Goal: Information Seeking & Learning: Learn about a topic

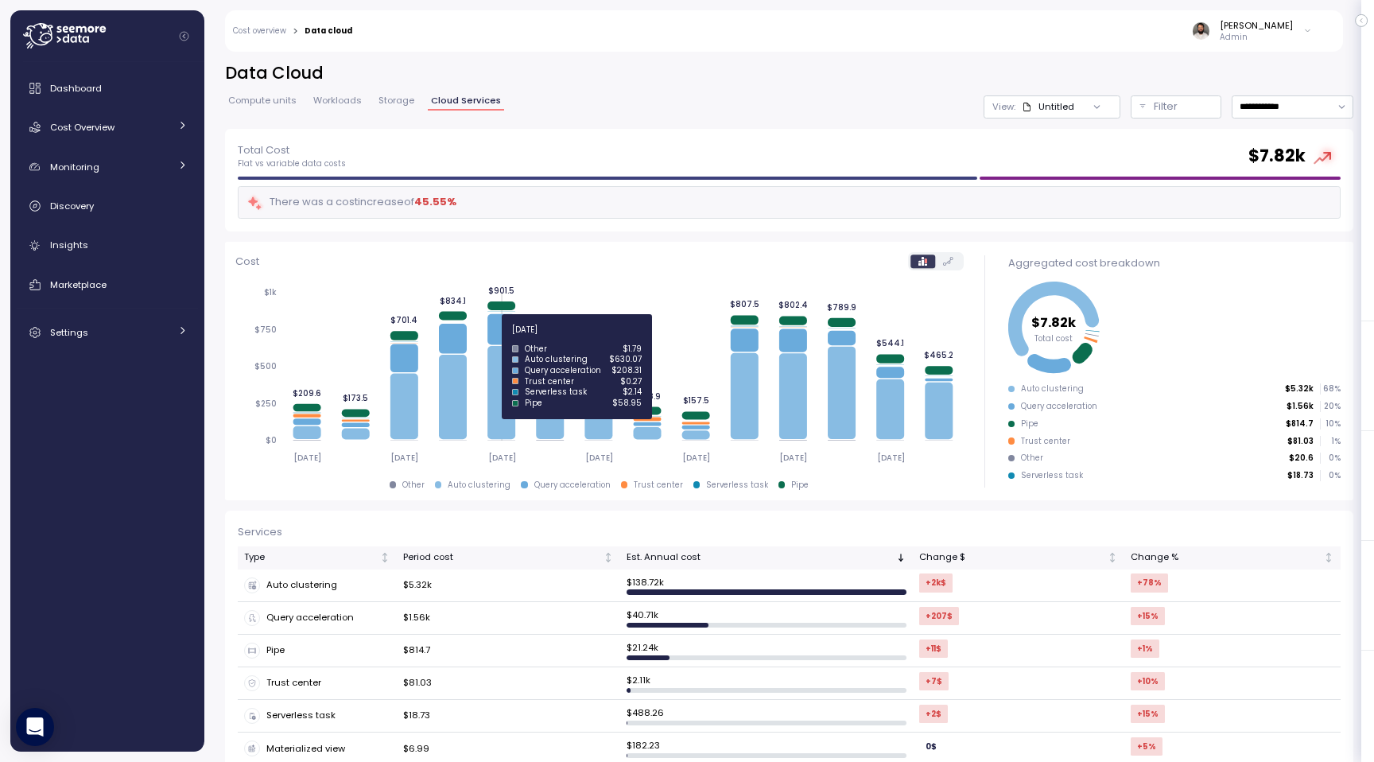
click at [506, 336] on icon at bounding box center [501, 329] width 28 height 31
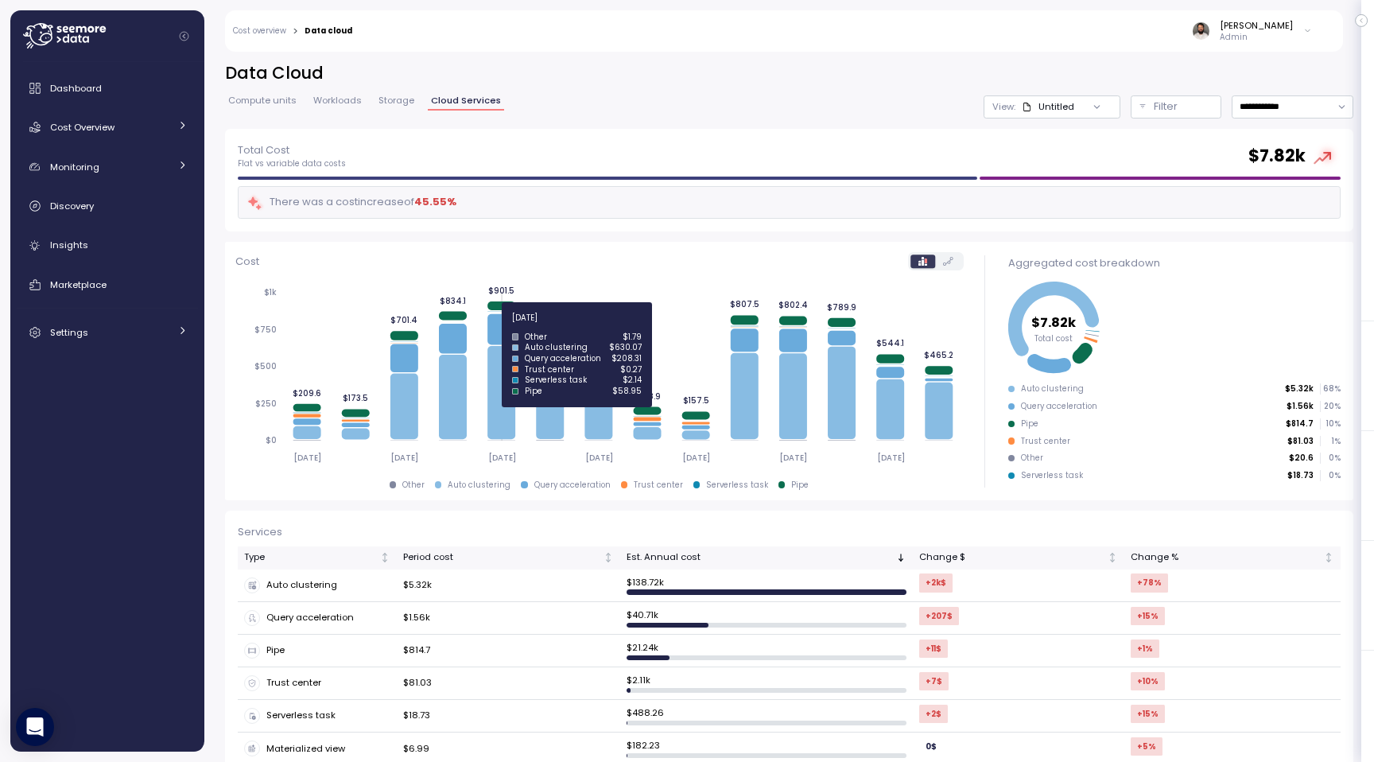
click at [498, 324] on icon at bounding box center [501, 329] width 28 height 31
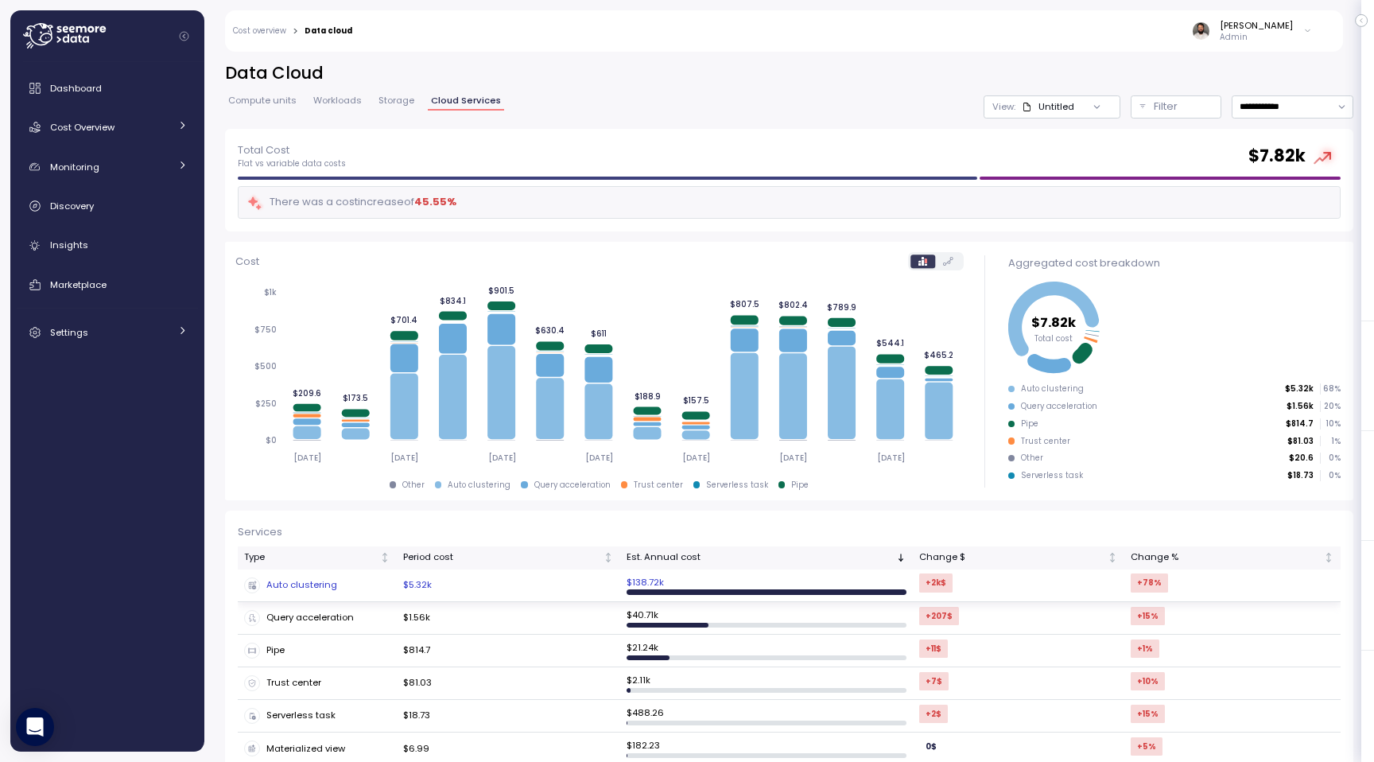
click at [318, 587] on div "Auto clustering" at bounding box center [317, 585] width 146 height 16
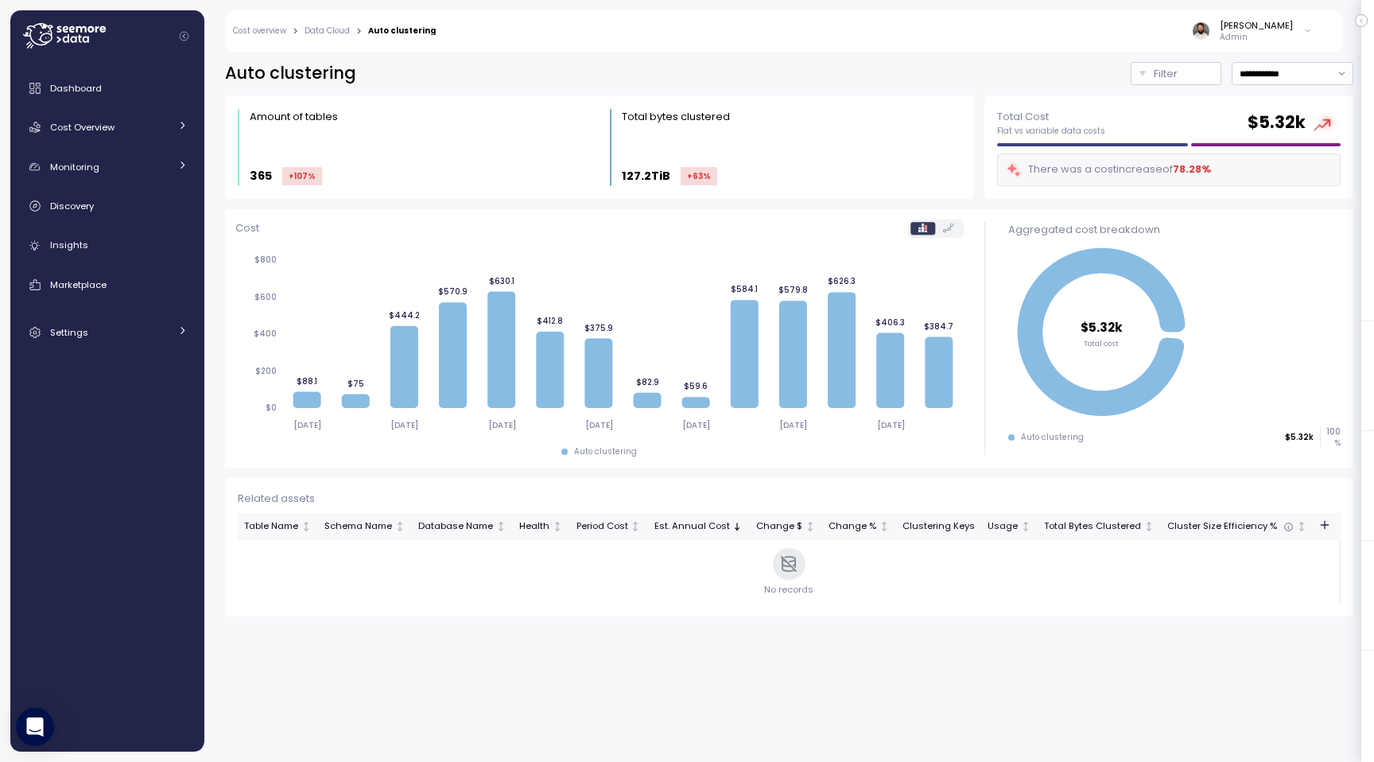
click at [1318, 87] on div "**********" at bounding box center [789, 339] width 1128 height 554
click at [1318, 81] on input "**********" at bounding box center [1292, 73] width 122 height 23
click at [1301, 188] on div "Last 30 days" at bounding box center [1287, 188] width 59 height 13
type input "**********"
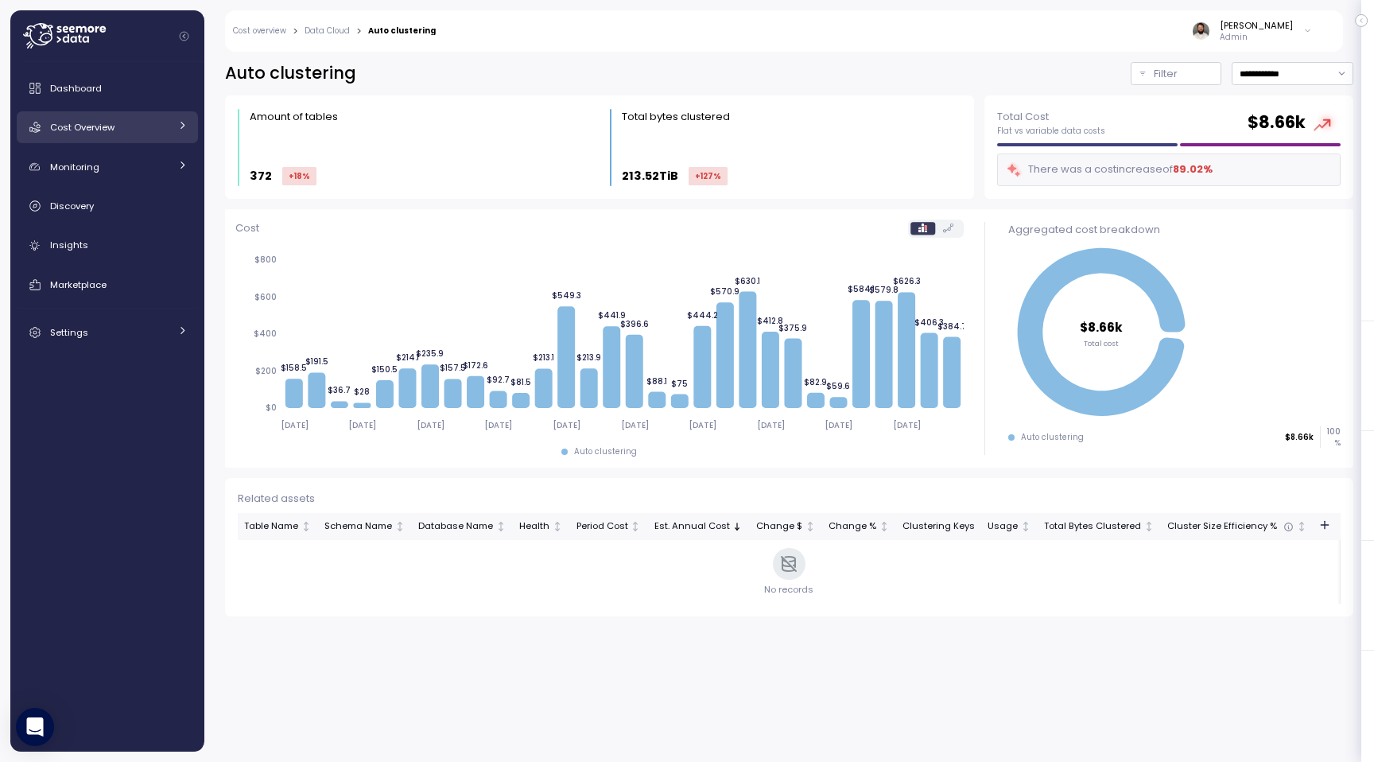
click at [105, 134] on span "Cost Overview" at bounding box center [82, 127] width 64 height 13
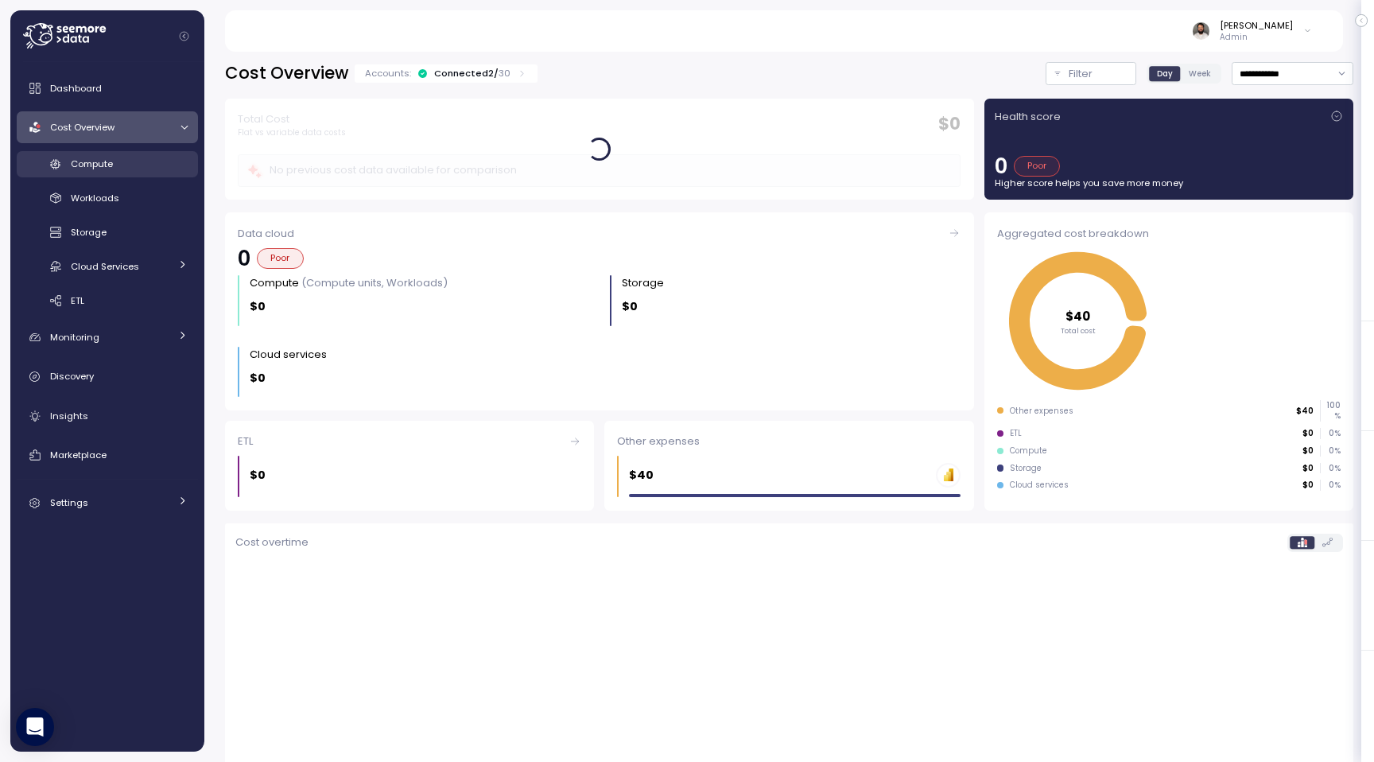
click at [129, 163] on div "Compute" at bounding box center [129, 164] width 117 height 16
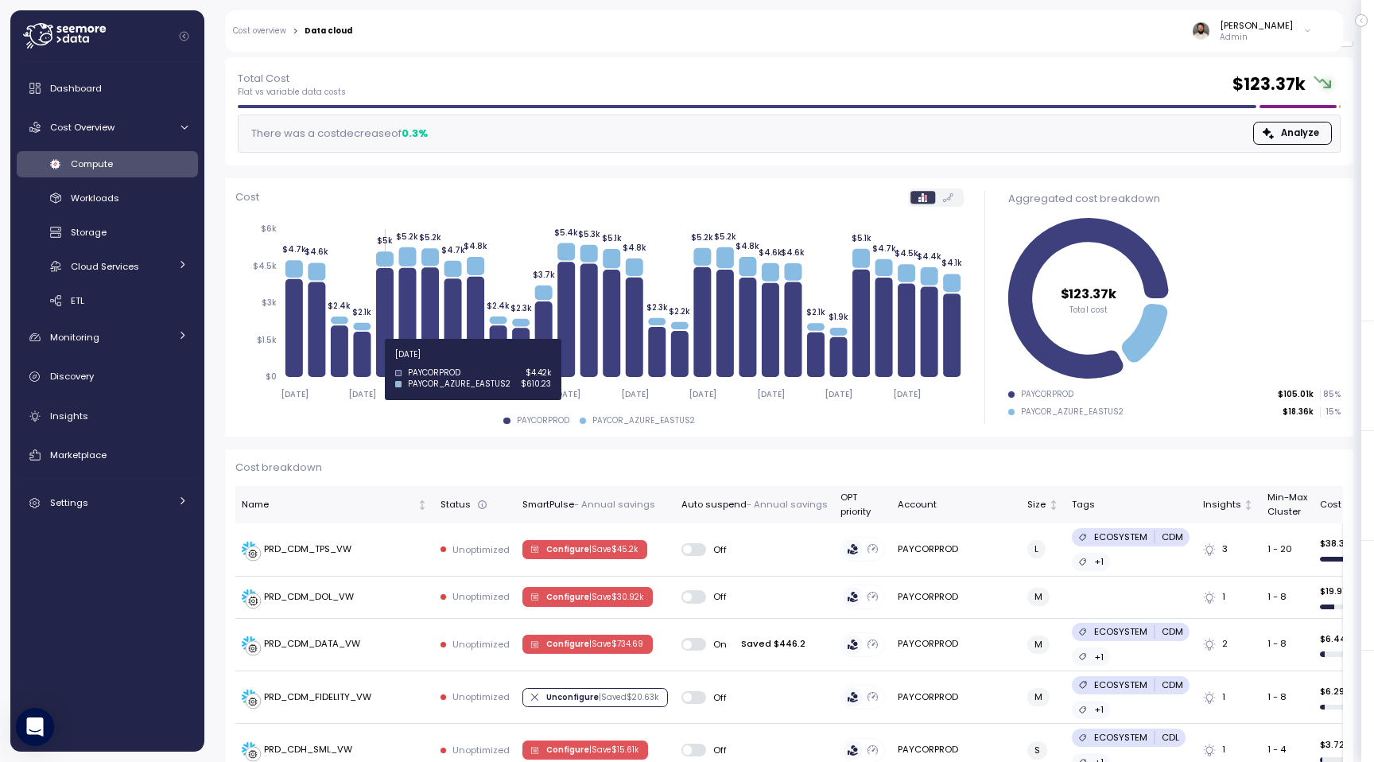
scroll to position [71, 0]
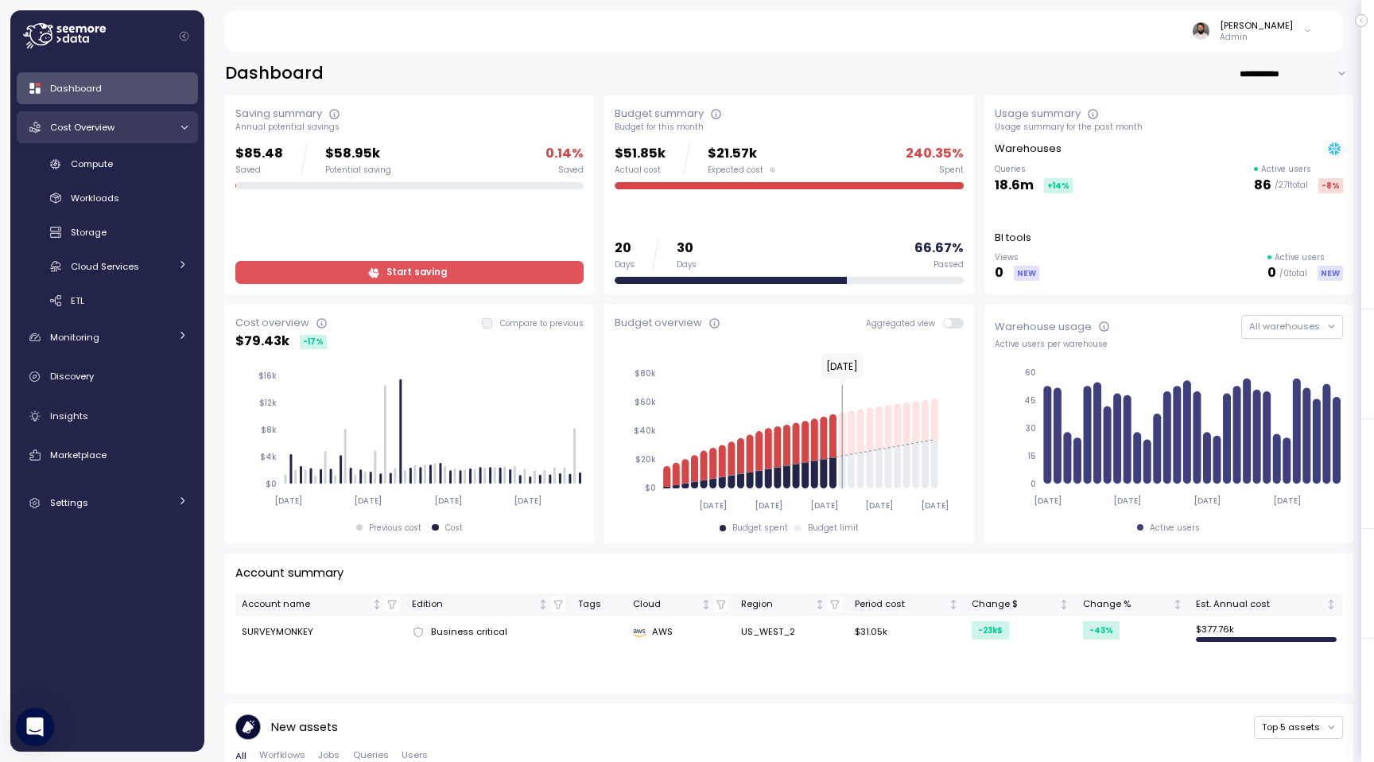
click at [136, 126] on div "Cost Overview" at bounding box center [109, 127] width 119 height 16
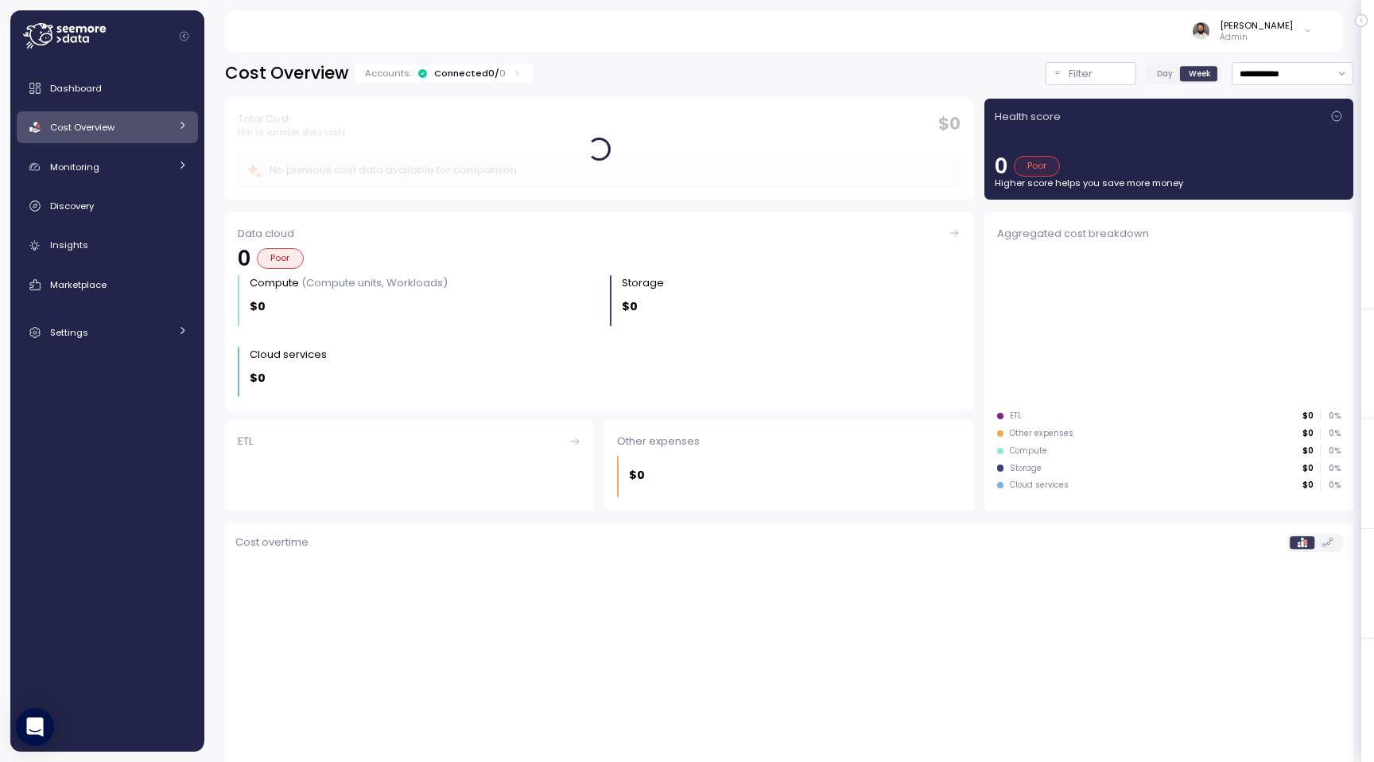
click at [129, 154] on link "Monitoring" at bounding box center [107, 167] width 181 height 32
click at [128, 115] on link "Cost Overview" at bounding box center [107, 127] width 181 height 32
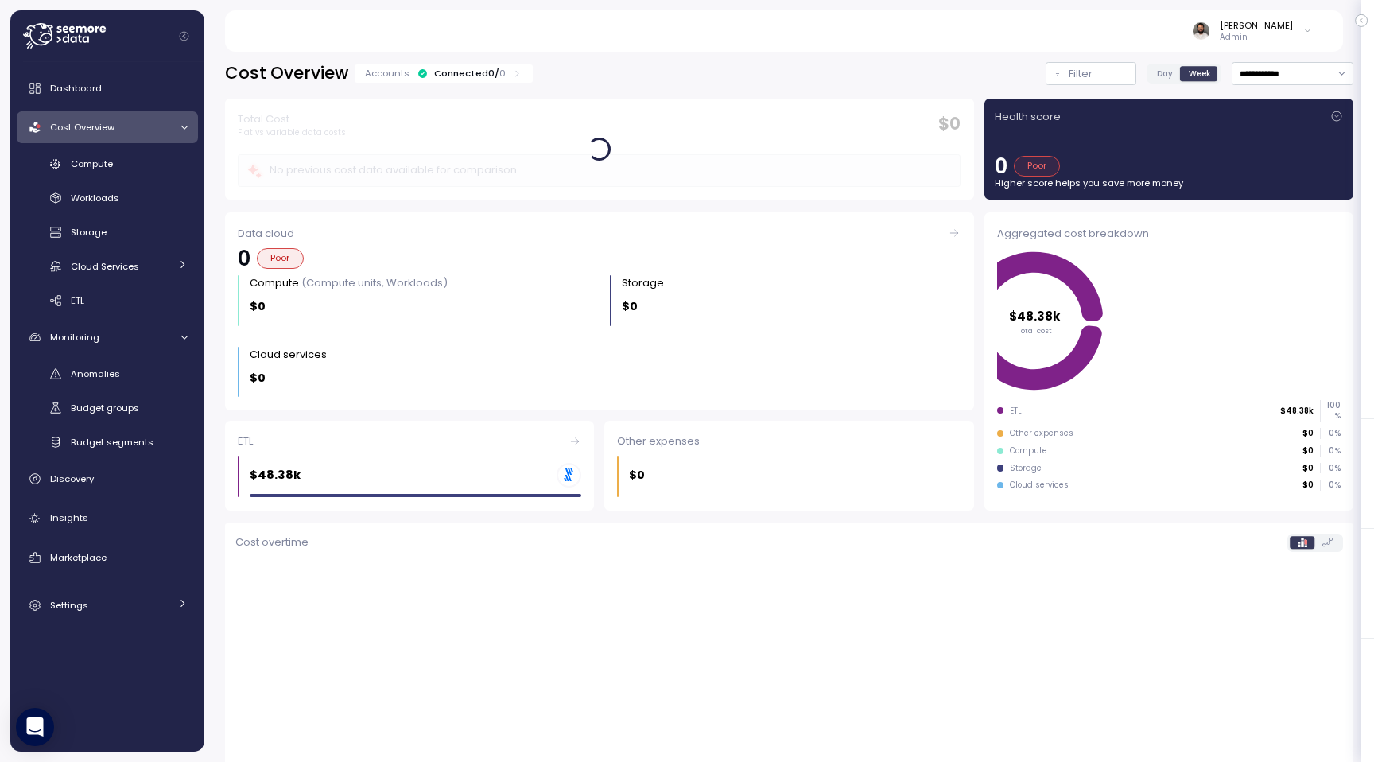
click at [126, 148] on div "Dashboard Cost Overview Compute Workloads Storage Cloud Services Clustering col…" at bounding box center [107, 346] width 181 height 549
click at [124, 165] on div "Compute" at bounding box center [129, 164] width 117 height 16
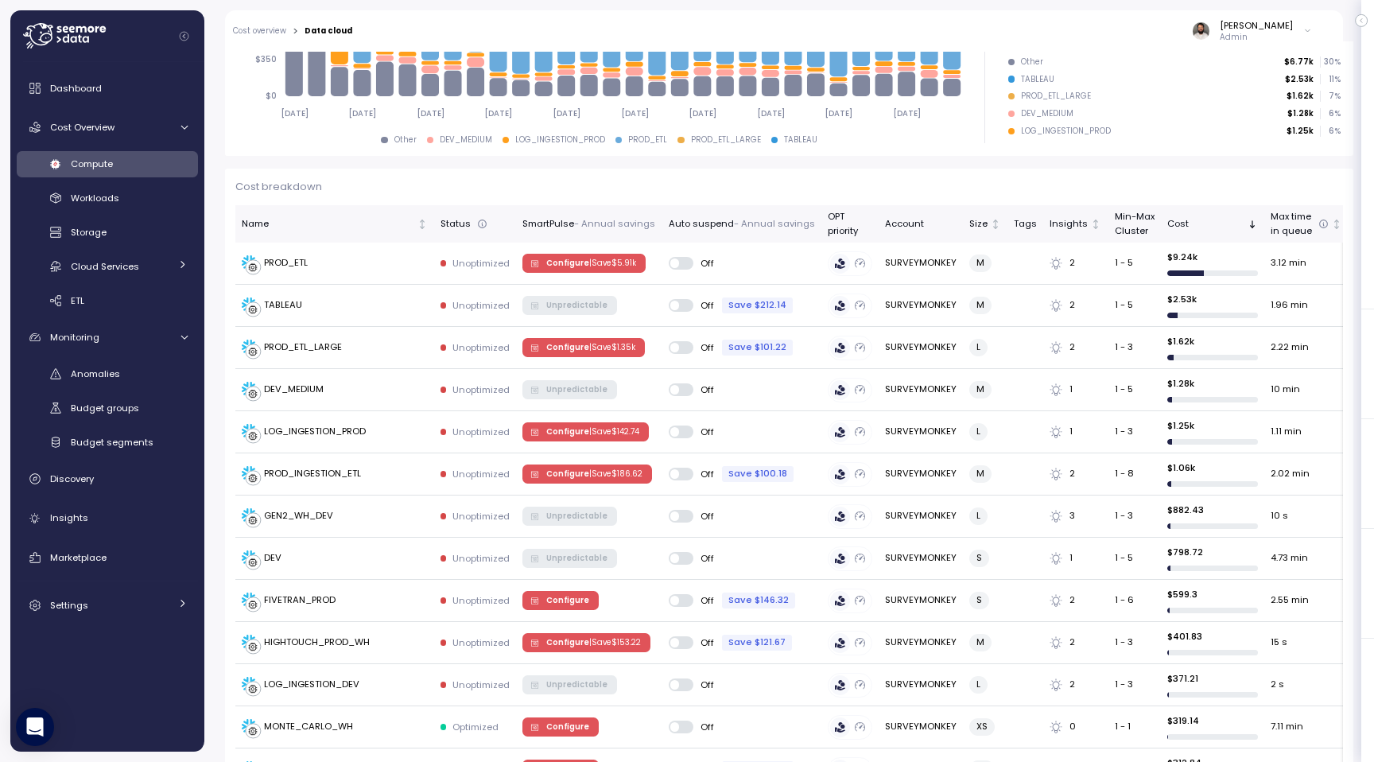
scroll to position [199, 0]
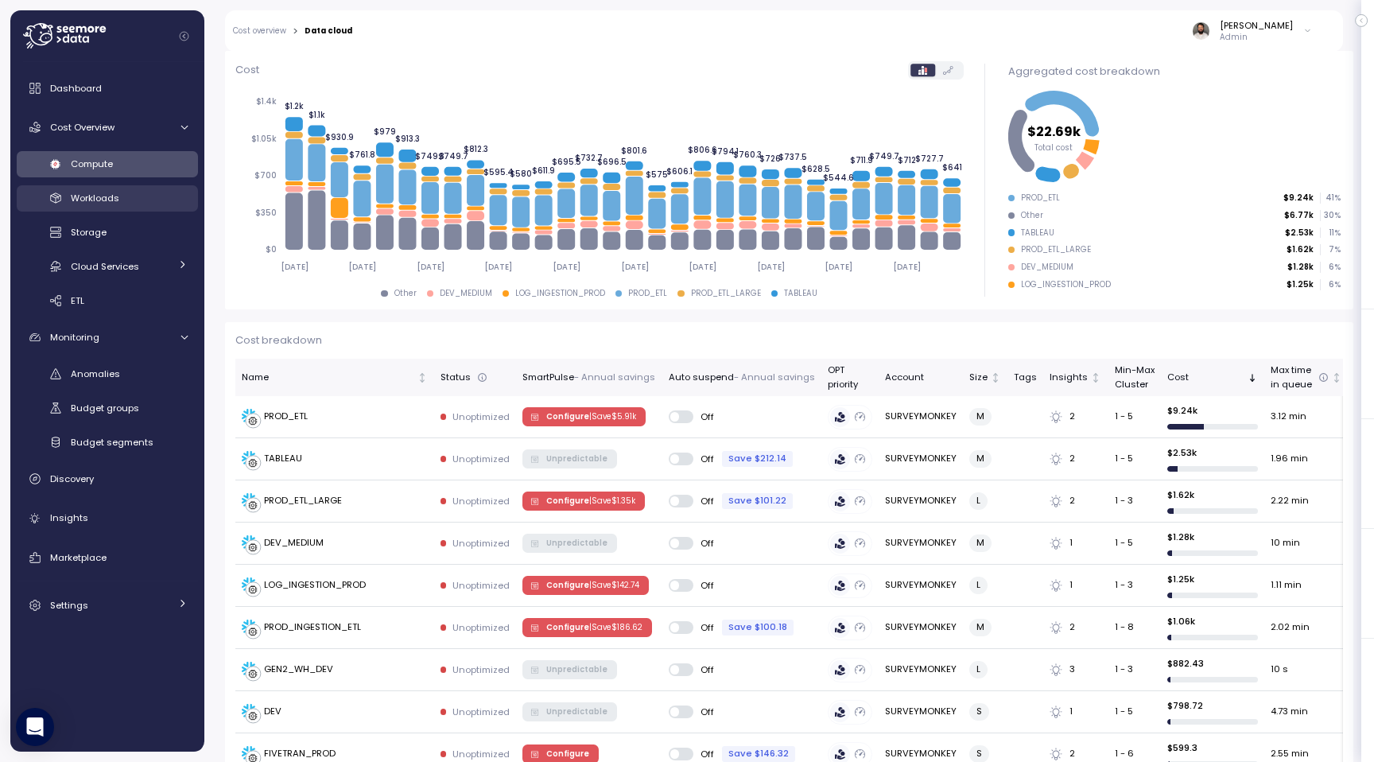
click at [125, 209] on link "Workloads" at bounding box center [107, 198] width 181 height 26
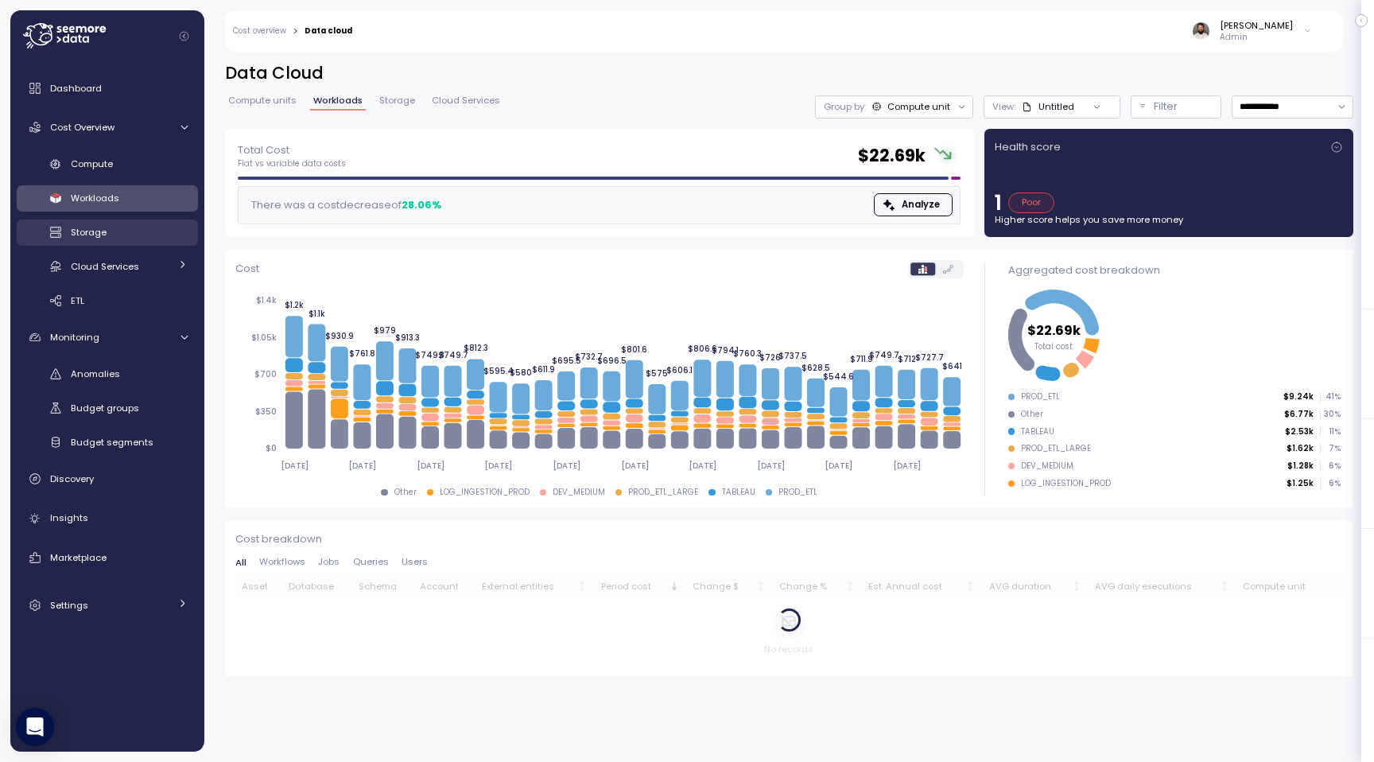
click at [122, 243] on link "Storage" at bounding box center [107, 232] width 181 height 26
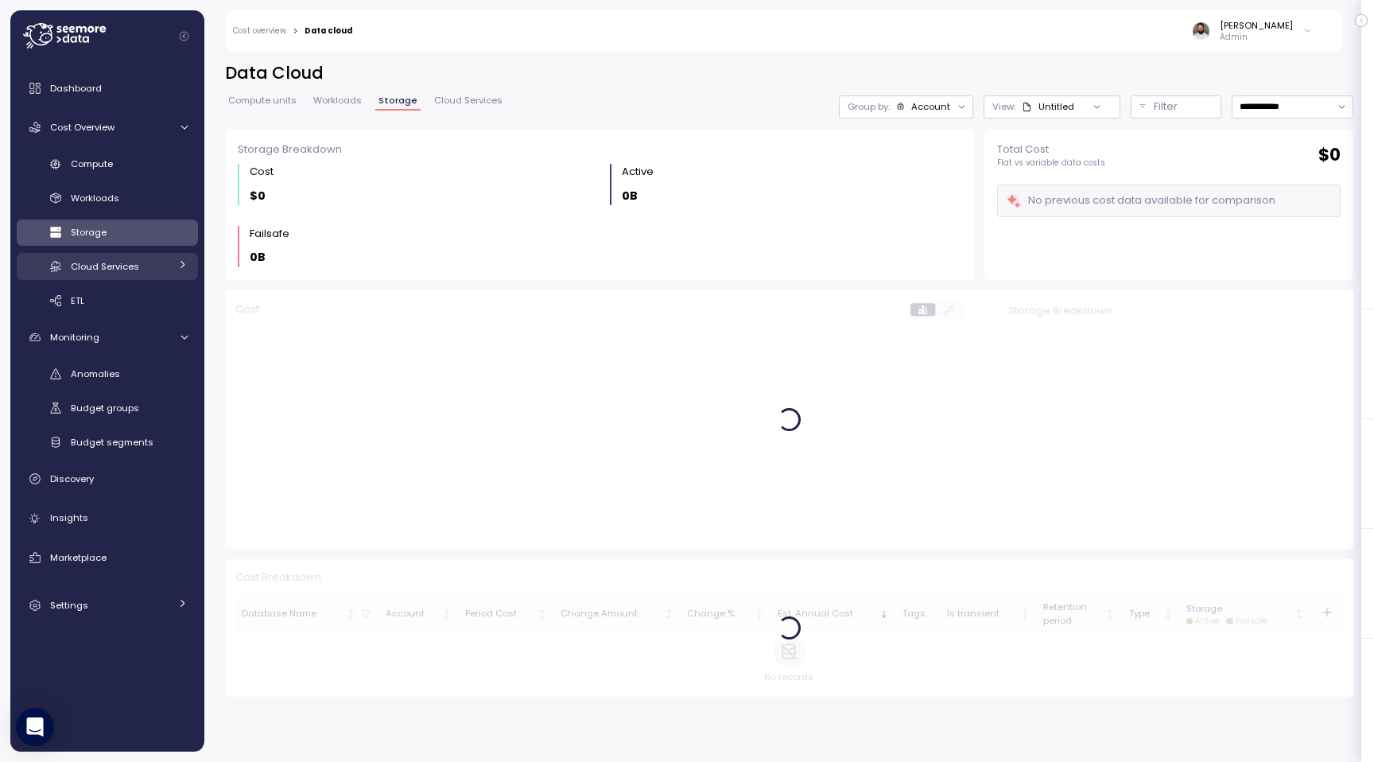
click at [121, 266] on span "Cloud Services" at bounding box center [105, 266] width 68 height 13
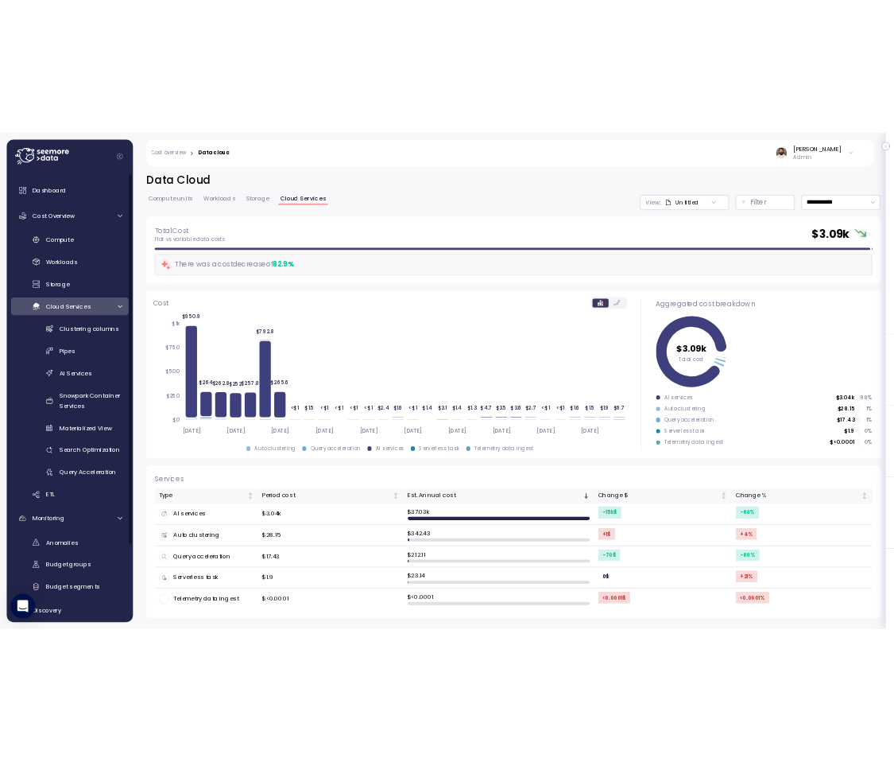
scroll to position [142, 0]
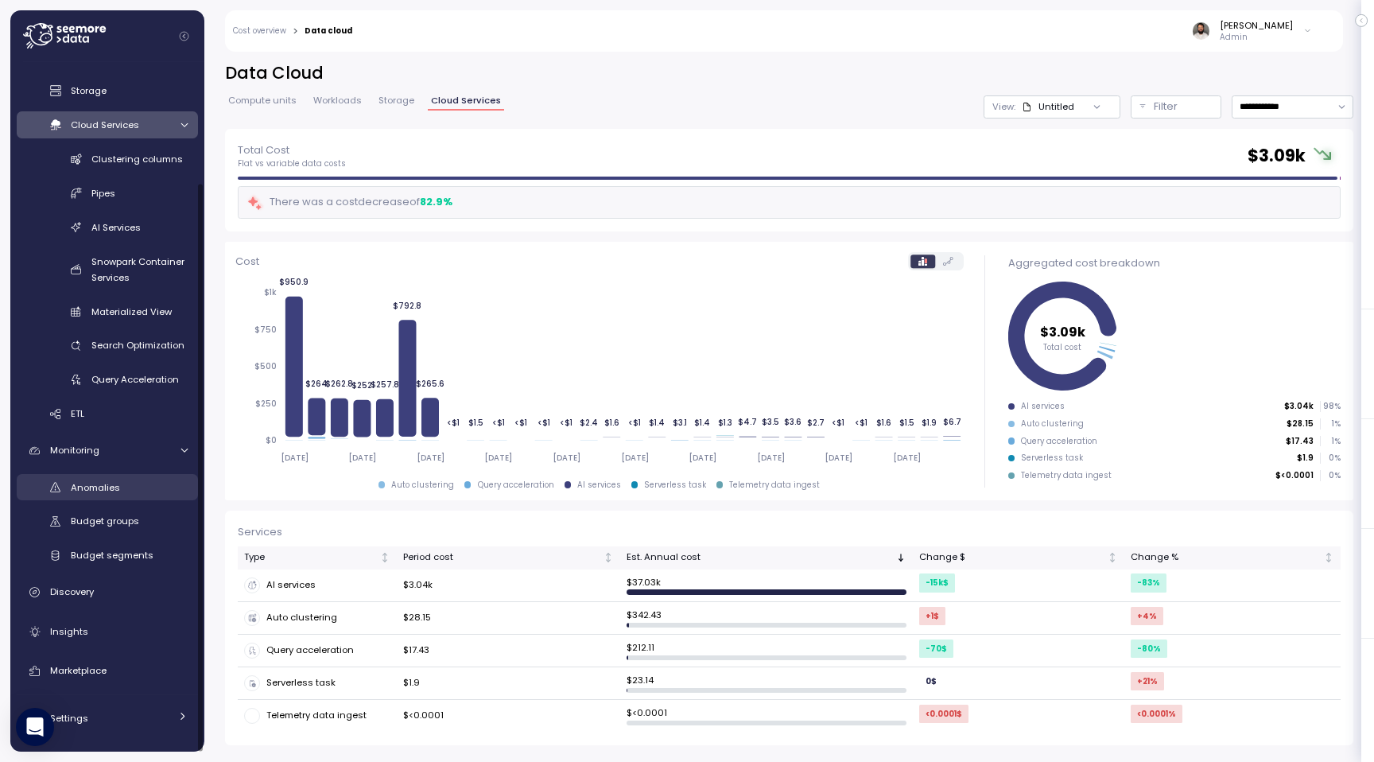
click at [123, 492] on div "Anomalies" at bounding box center [129, 487] width 117 height 16
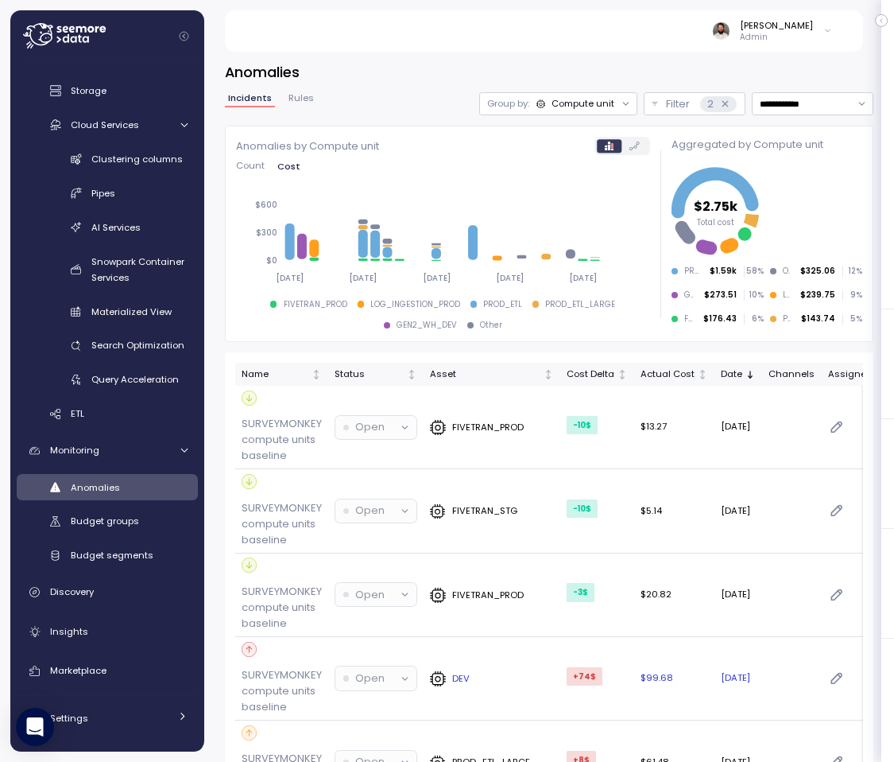
click at [525, 671] on div "DEV" at bounding box center [492, 678] width 124 height 16
